Goal: Task Accomplishment & Management: Use online tool/utility

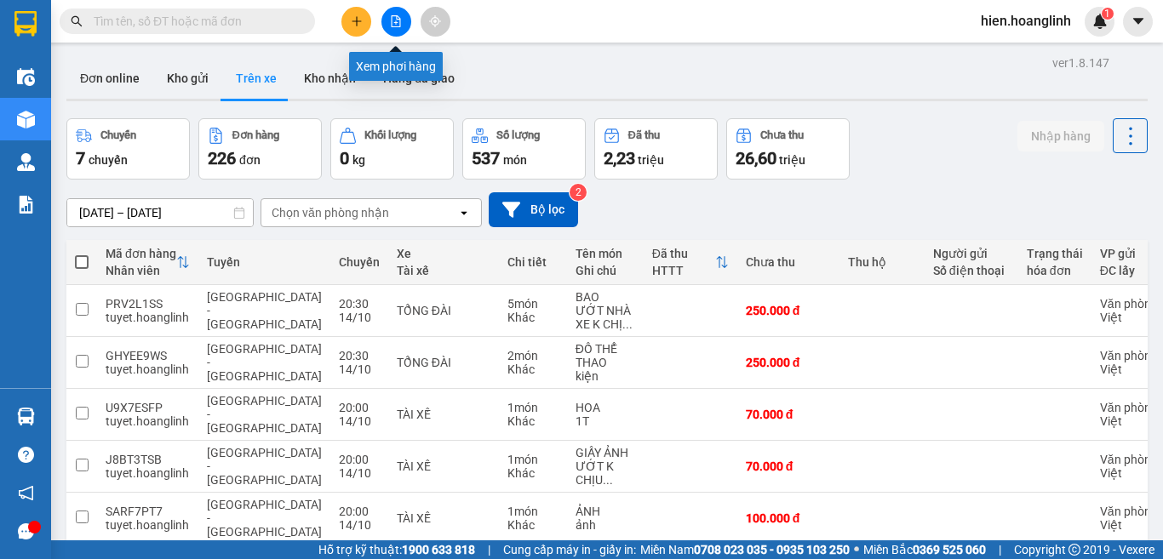
click at [386, 23] on button at bounding box center [396, 22] width 30 height 30
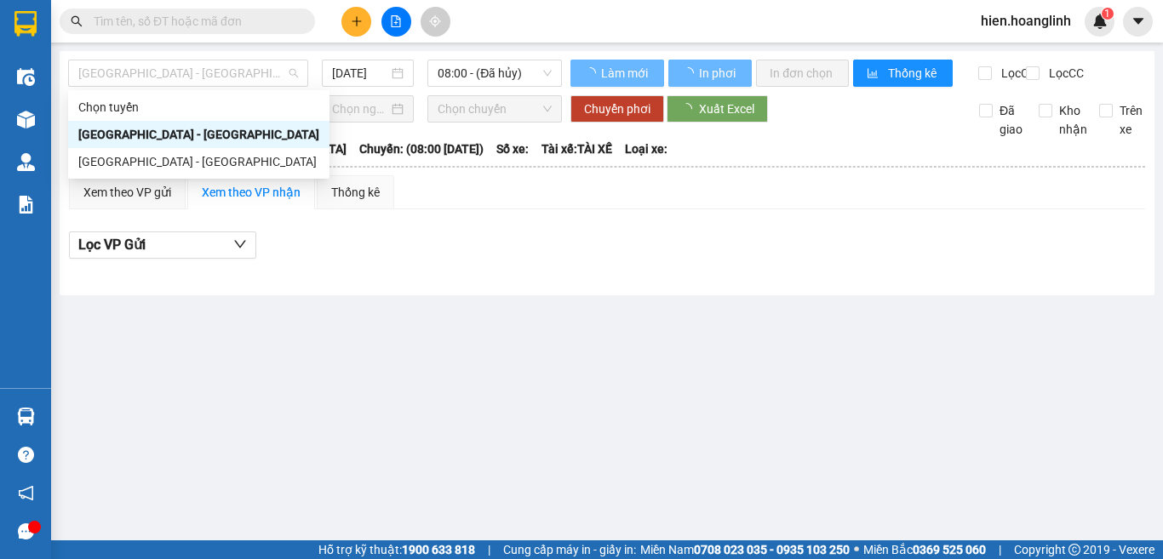
drag, startPoint x: 244, startPoint y: 72, endPoint x: 80, endPoint y: 88, distance: 165.1
click at [80, 87] on div "Quảng Bình - Hà Nội 15/10/2025 08:00 - (Đã hủy)" at bounding box center [315, 73] width 494 height 27
click at [109, 161] on div "Hà Nội - Quảng Bình" at bounding box center [198, 161] width 241 height 19
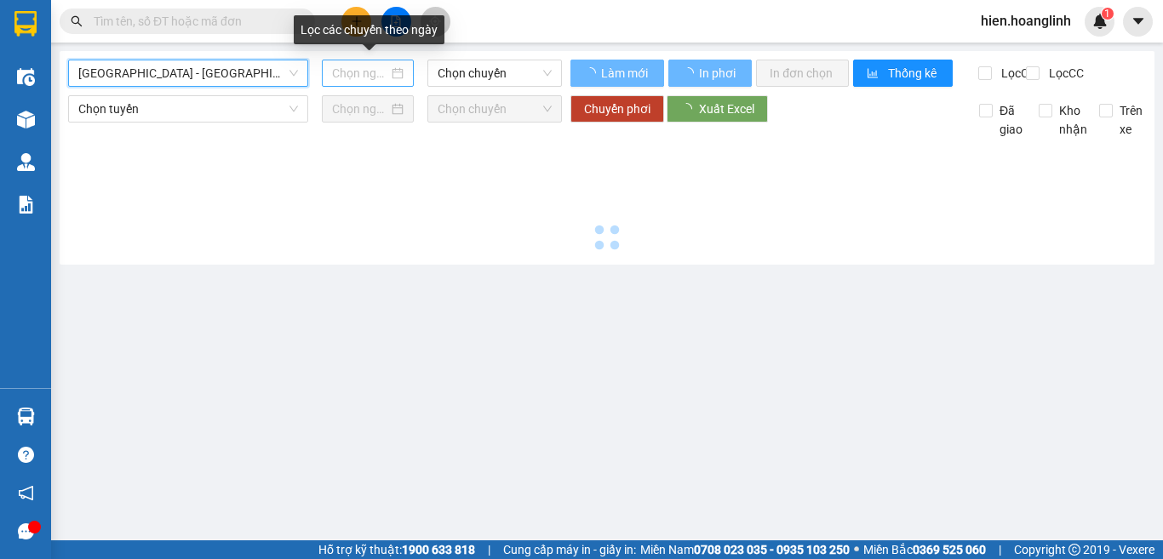
click at [356, 76] on input at bounding box center [360, 73] width 56 height 19
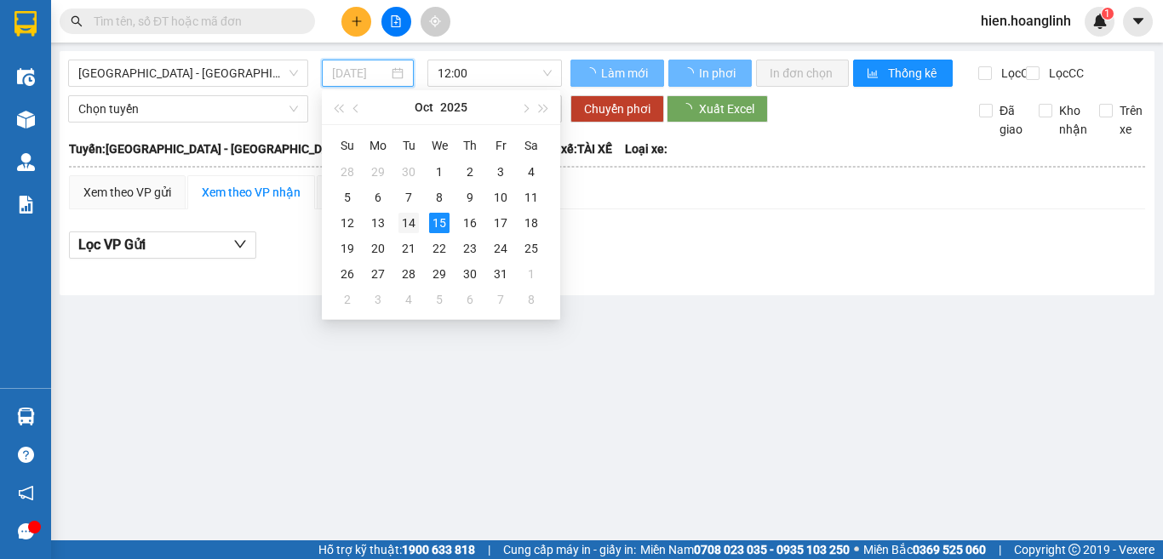
click at [402, 216] on div "14" at bounding box center [409, 223] width 20 height 20
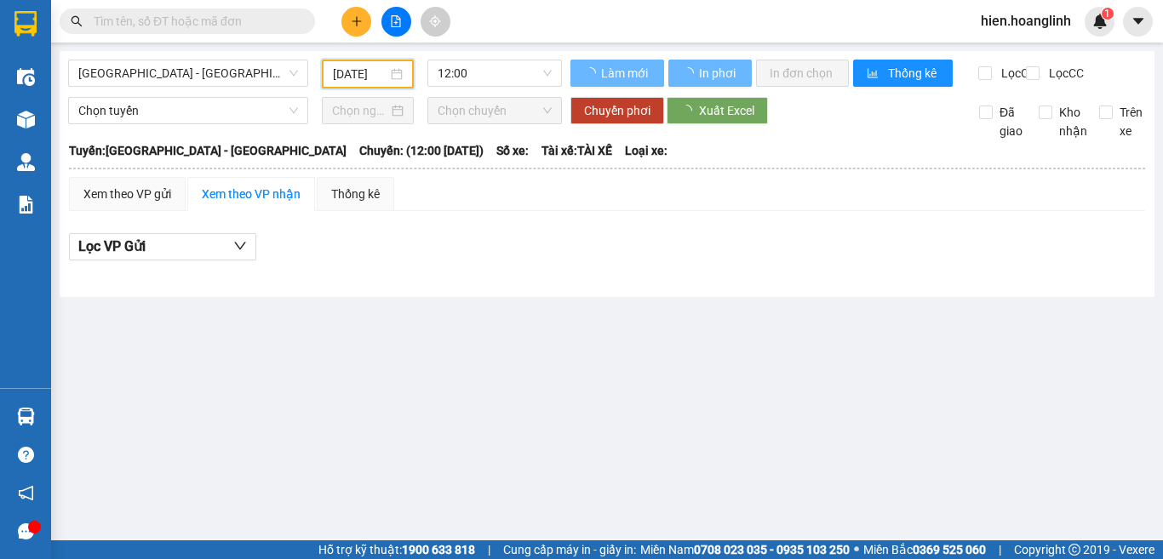
type input "14/10/2025"
click at [473, 70] on span "12:00" at bounding box center [495, 73] width 114 height 26
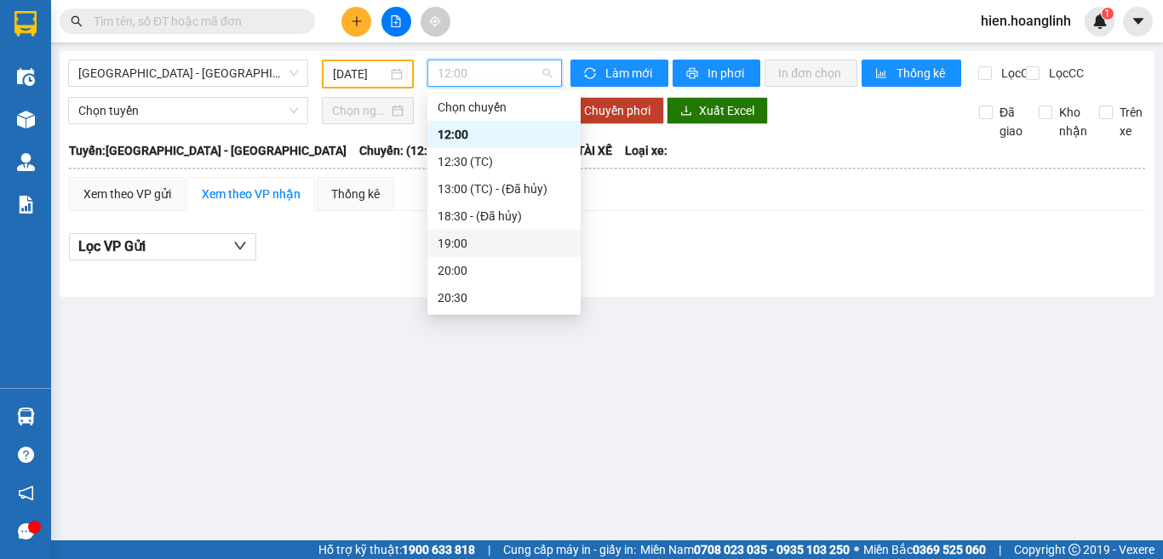
click at [463, 244] on div "19:00" at bounding box center [504, 243] width 133 height 19
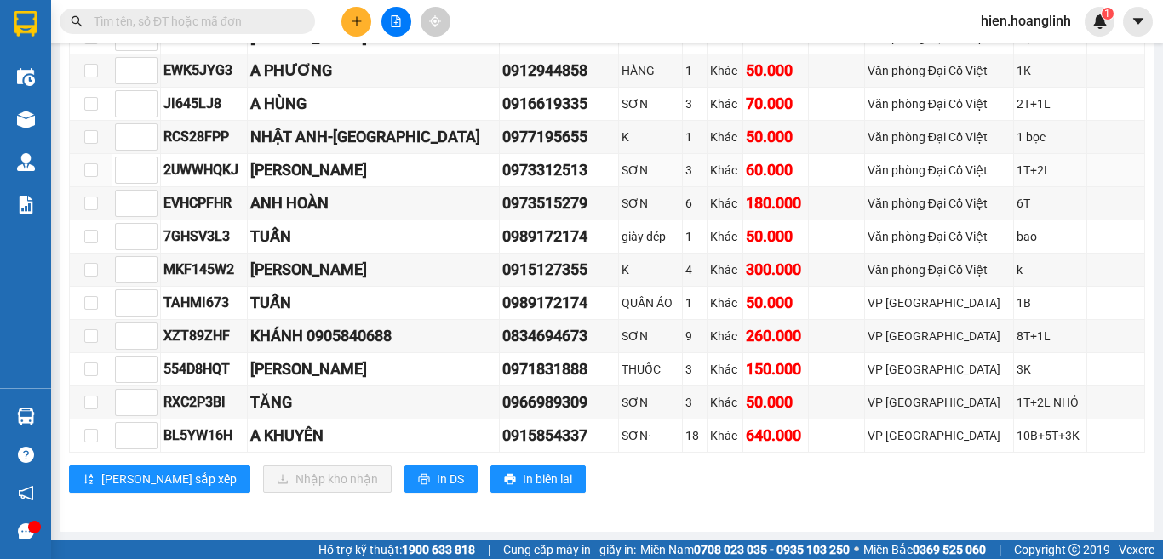
scroll to position [1546, 0]
click at [437, 475] on span "In DS" at bounding box center [450, 479] width 27 height 19
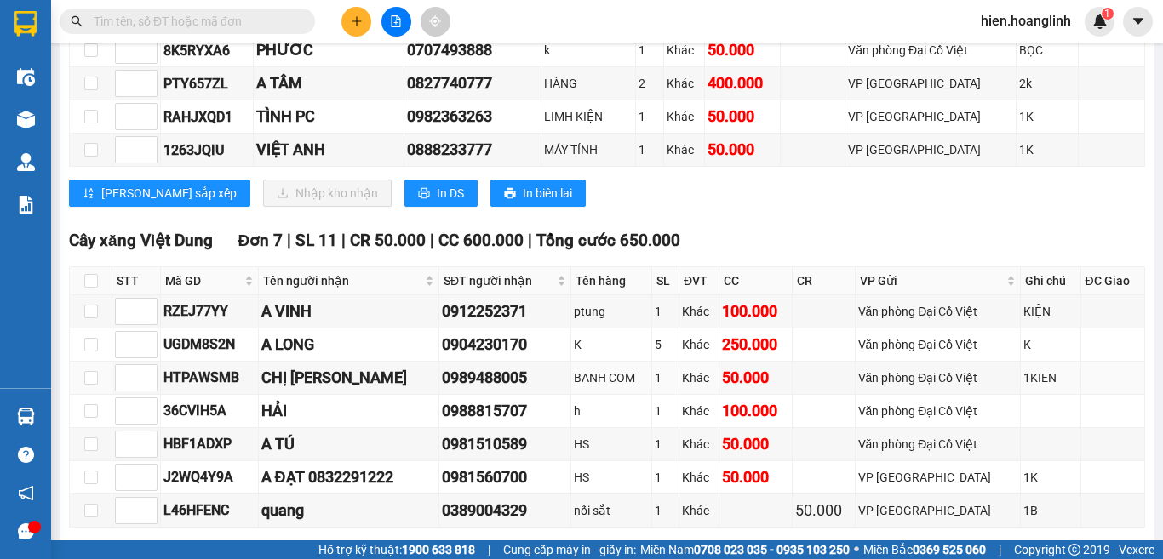
scroll to position [950, 0]
